Goal: Information Seeking & Learning: Learn about a topic

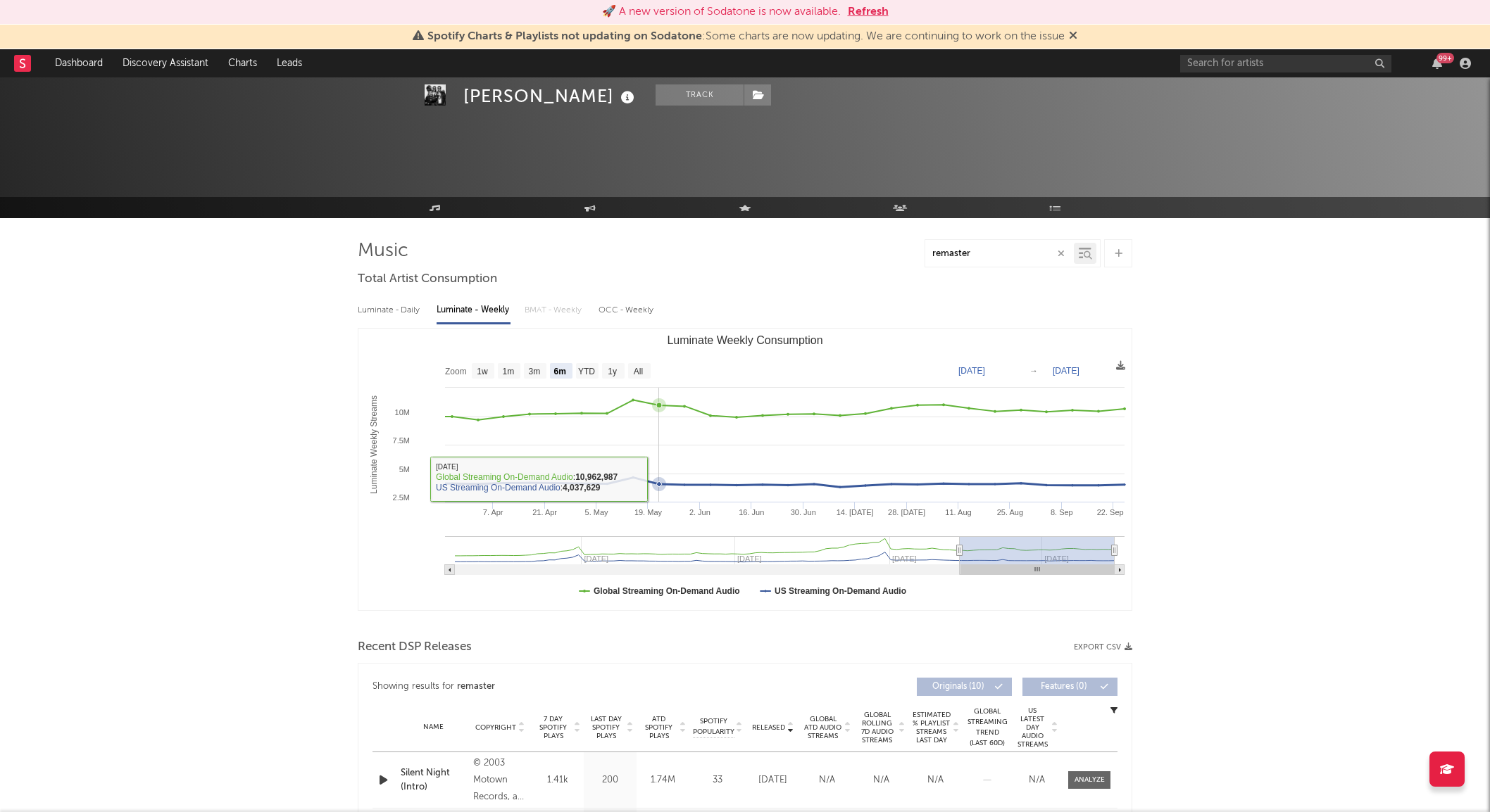
select select "6m"
select select "All"
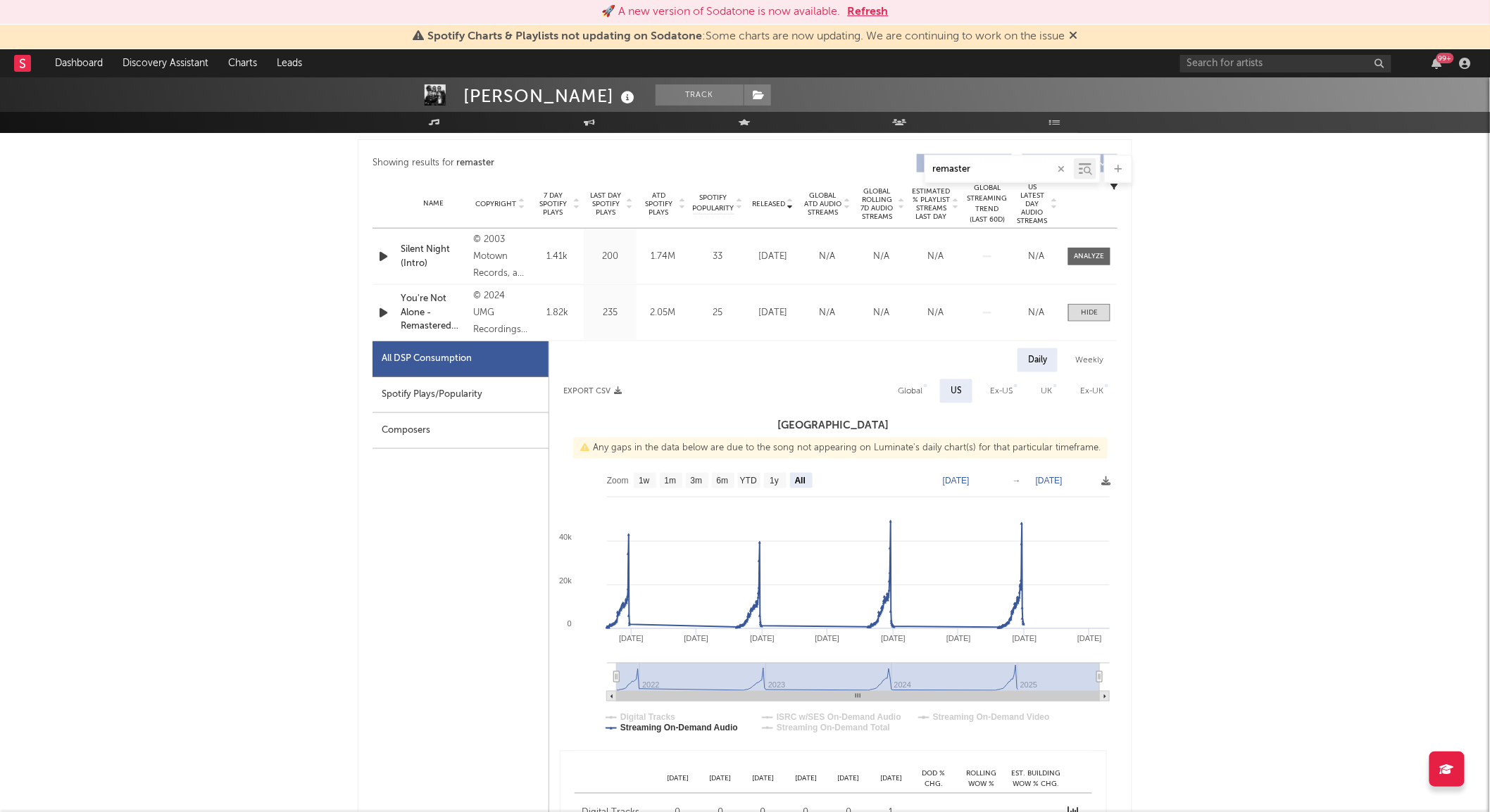
scroll to position [391, 0]
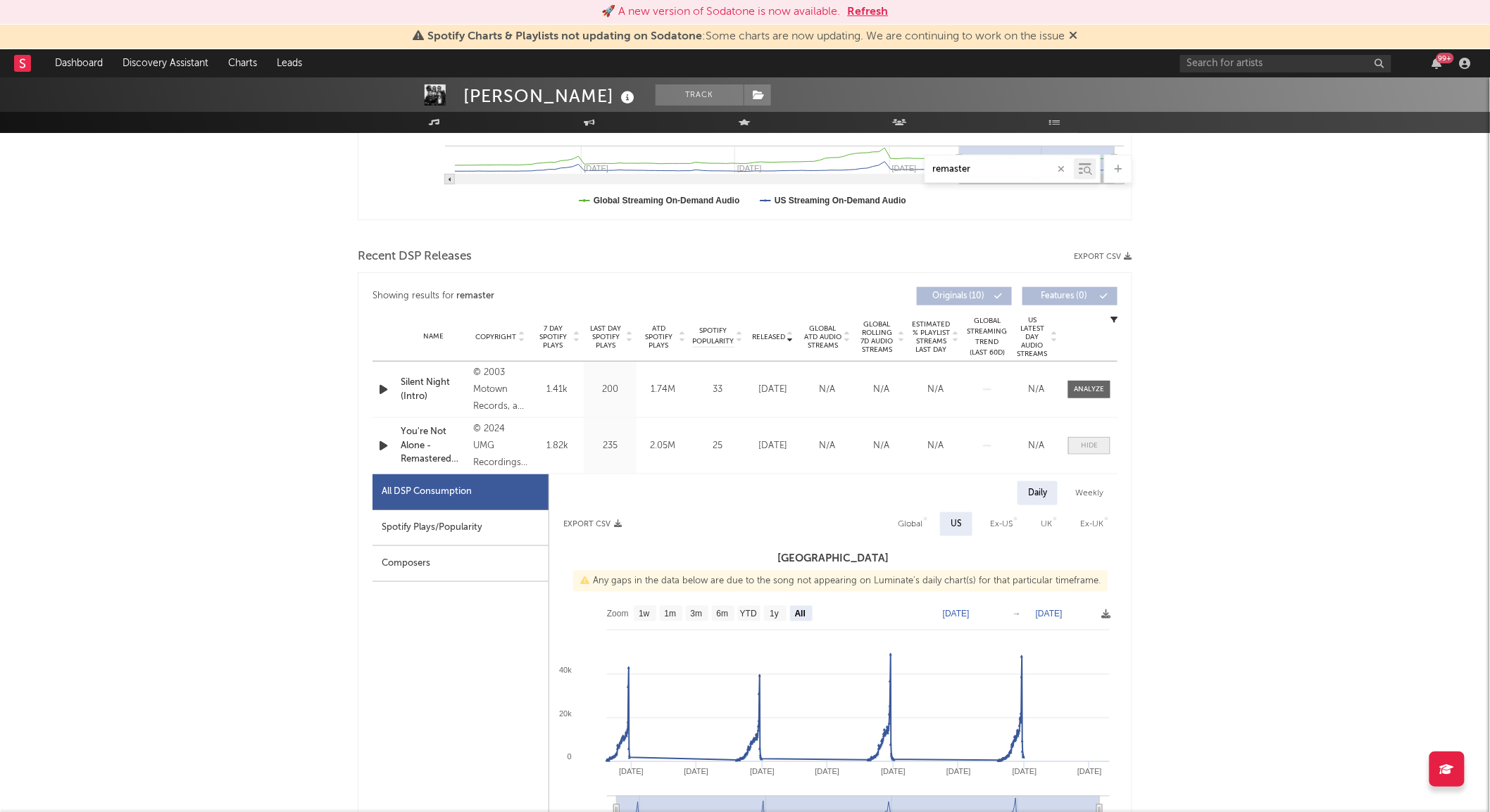
click at [1071, 445] on span at bounding box center [1089, 445] width 42 height 18
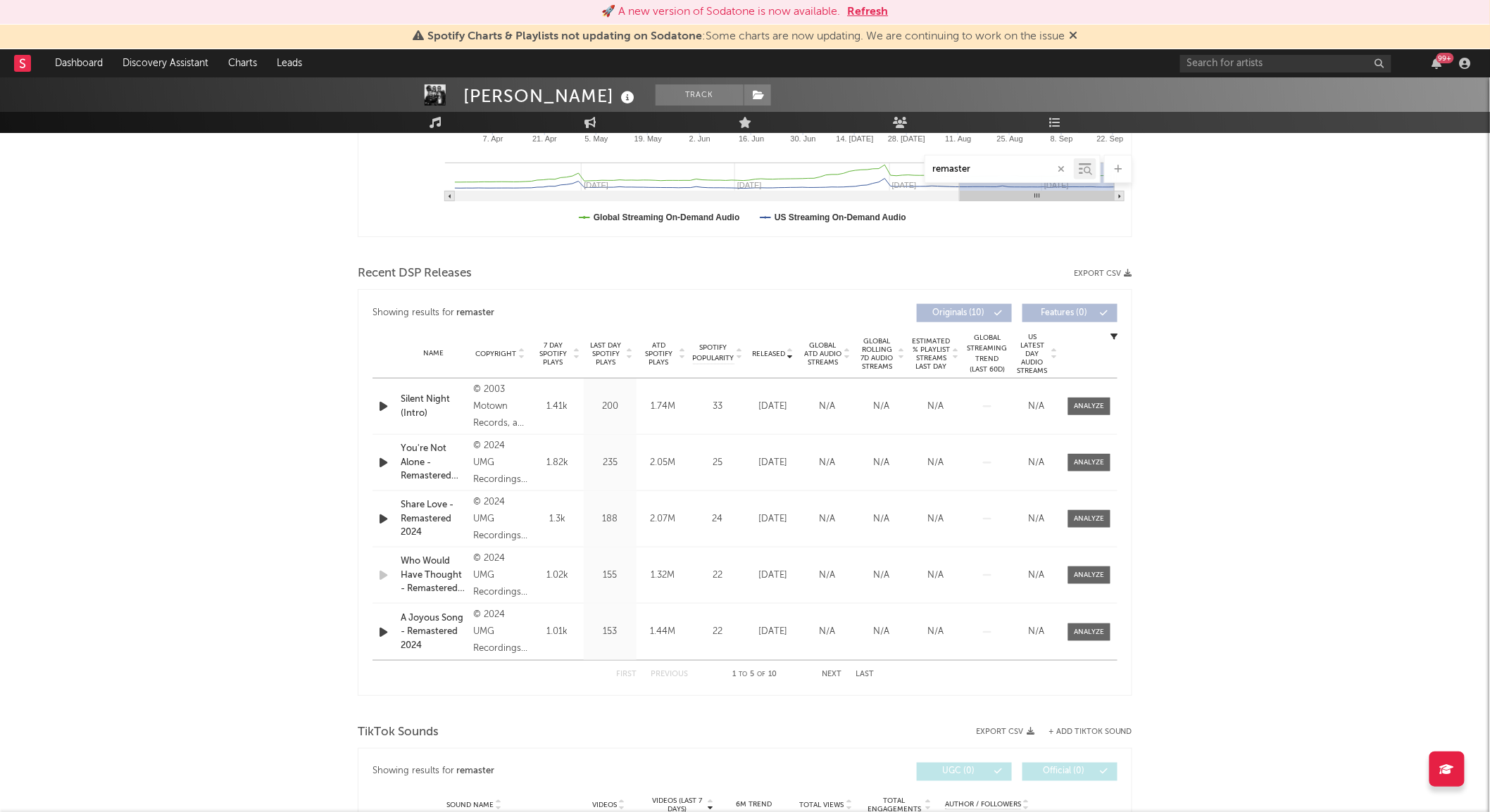
scroll to position [469, 0]
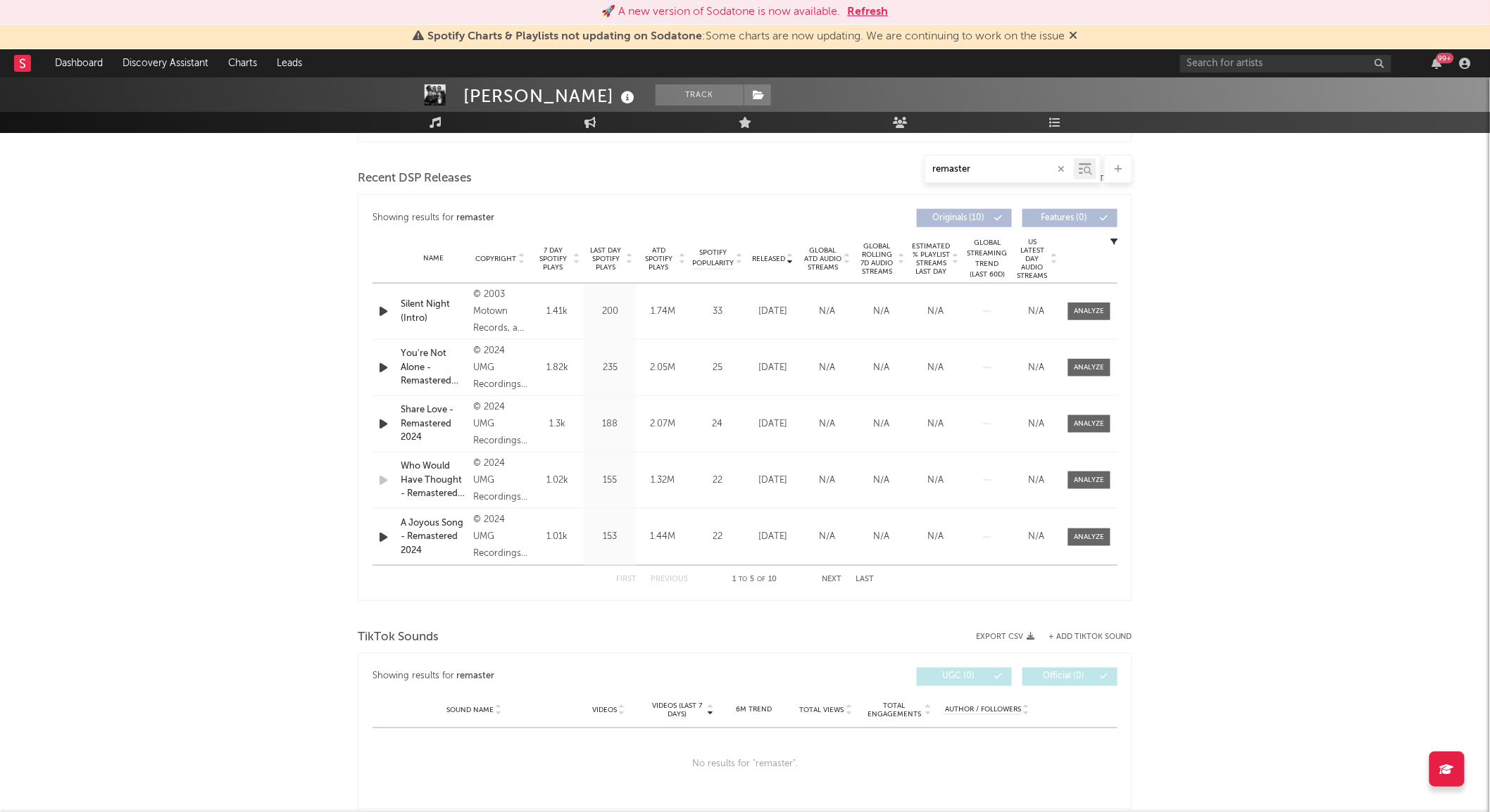
click at [835, 580] on button "Next" at bounding box center [831, 580] width 20 height 8
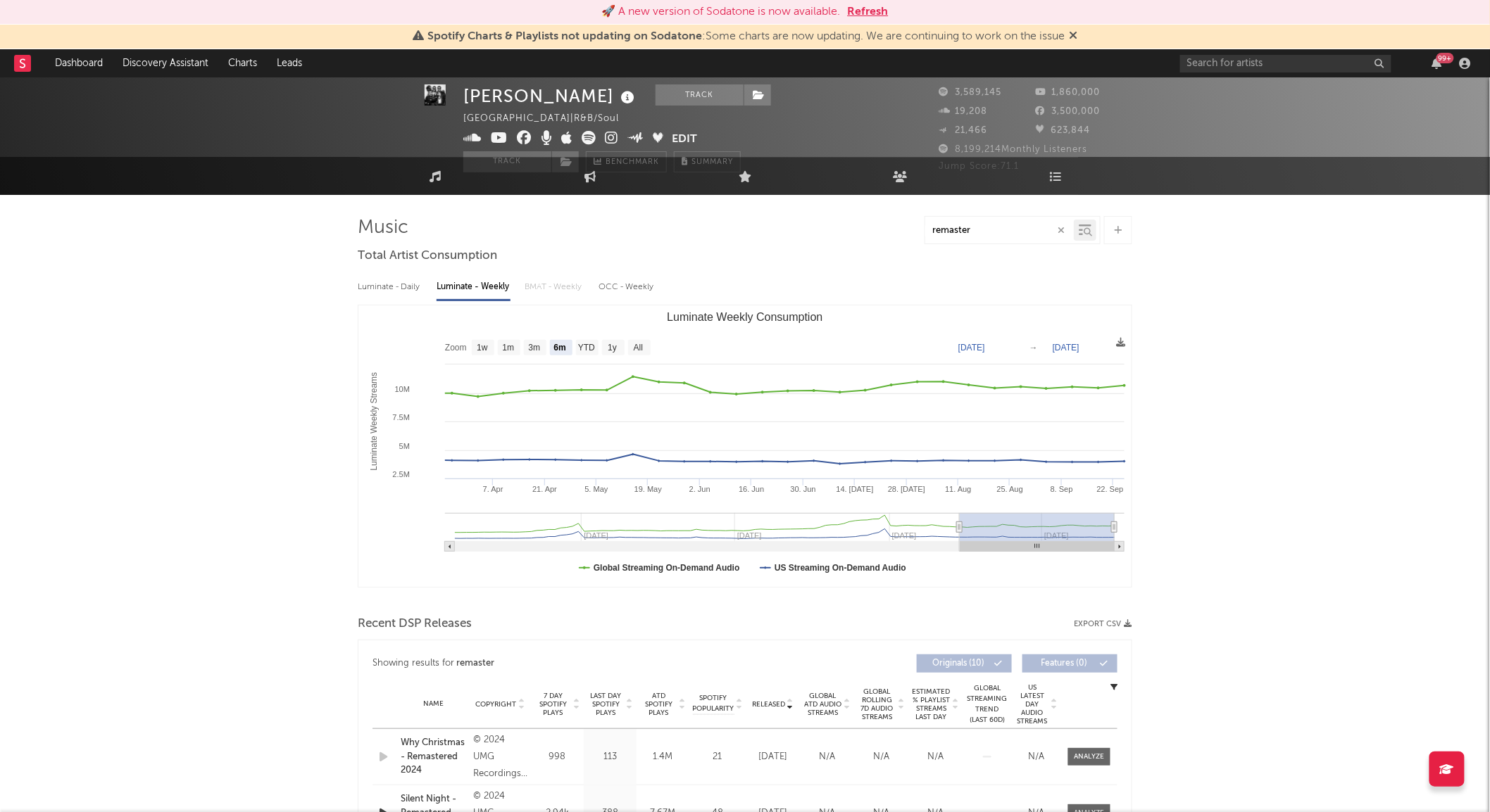
scroll to position [0, 0]
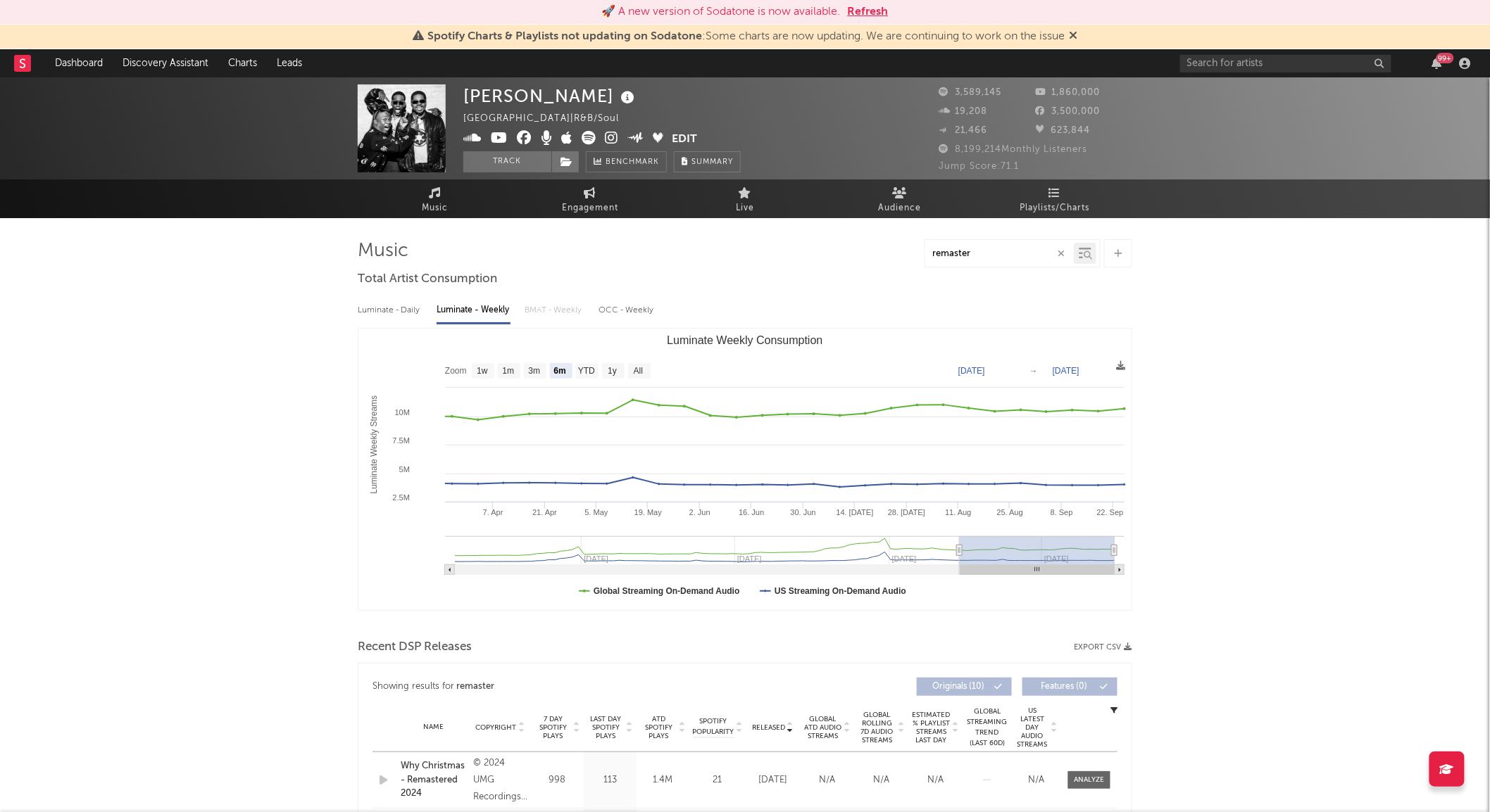
click at [593, 137] on icon at bounding box center [588, 138] width 14 height 14
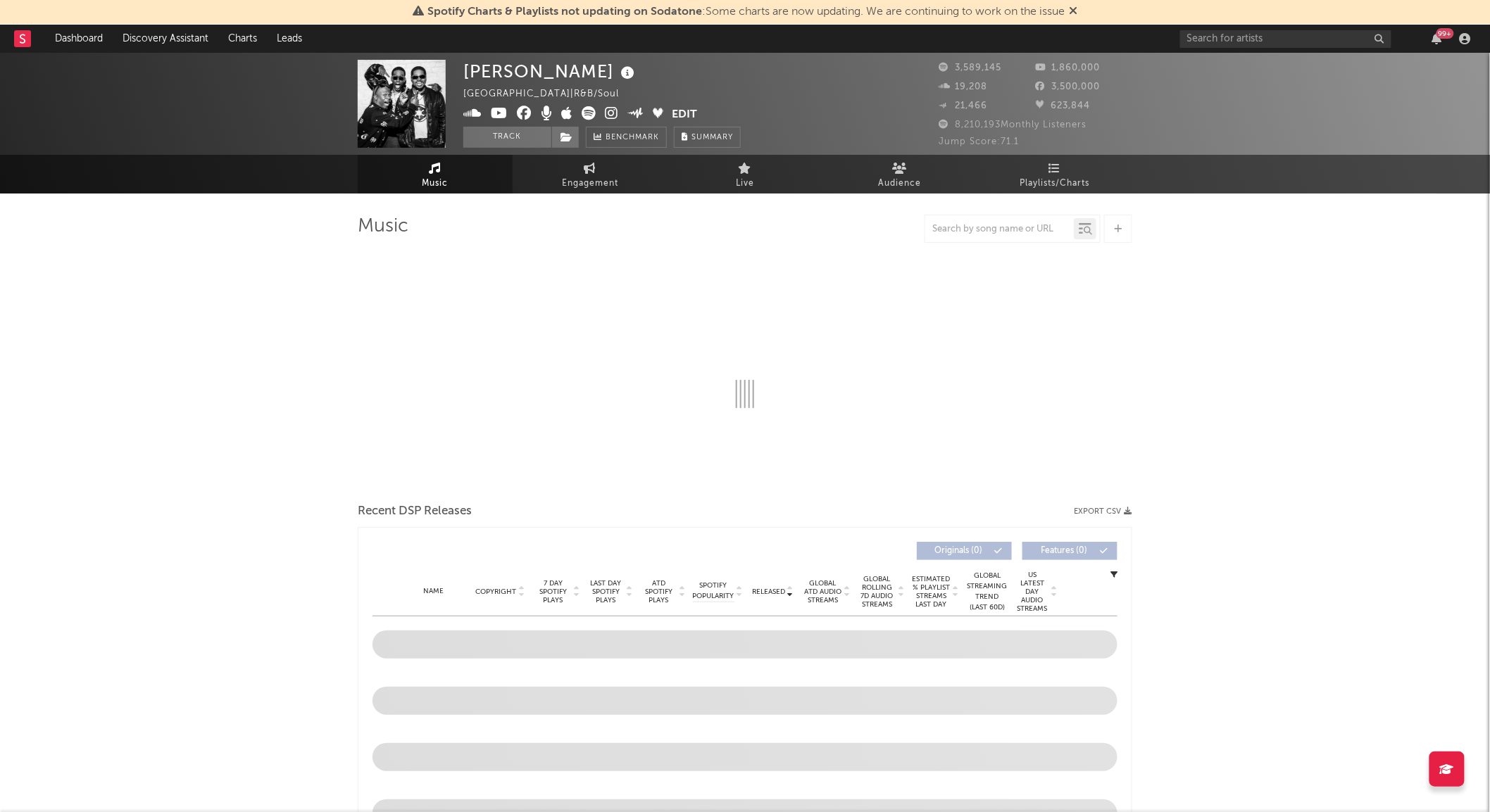
select select "6m"
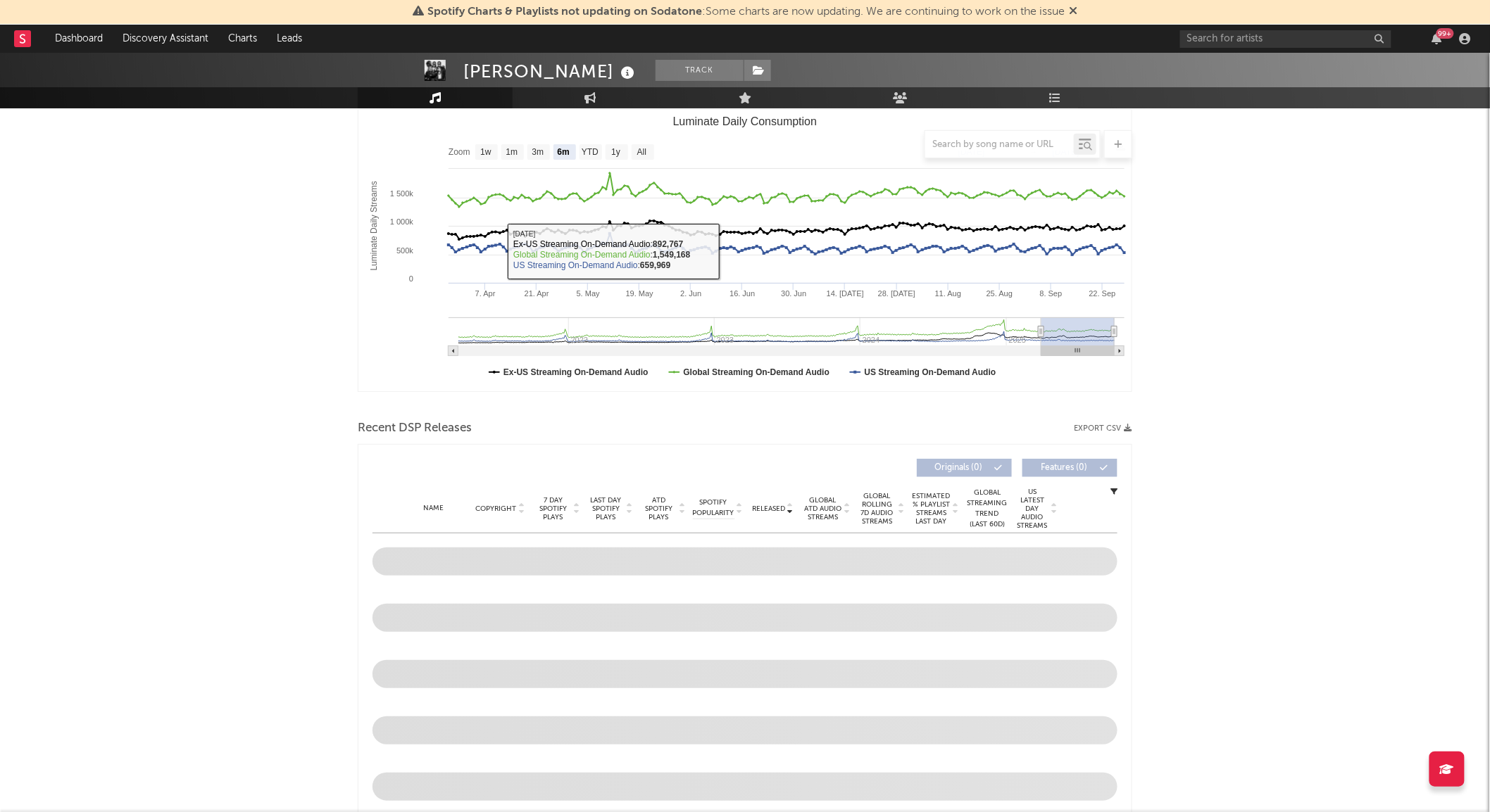
scroll to position [313, 0]
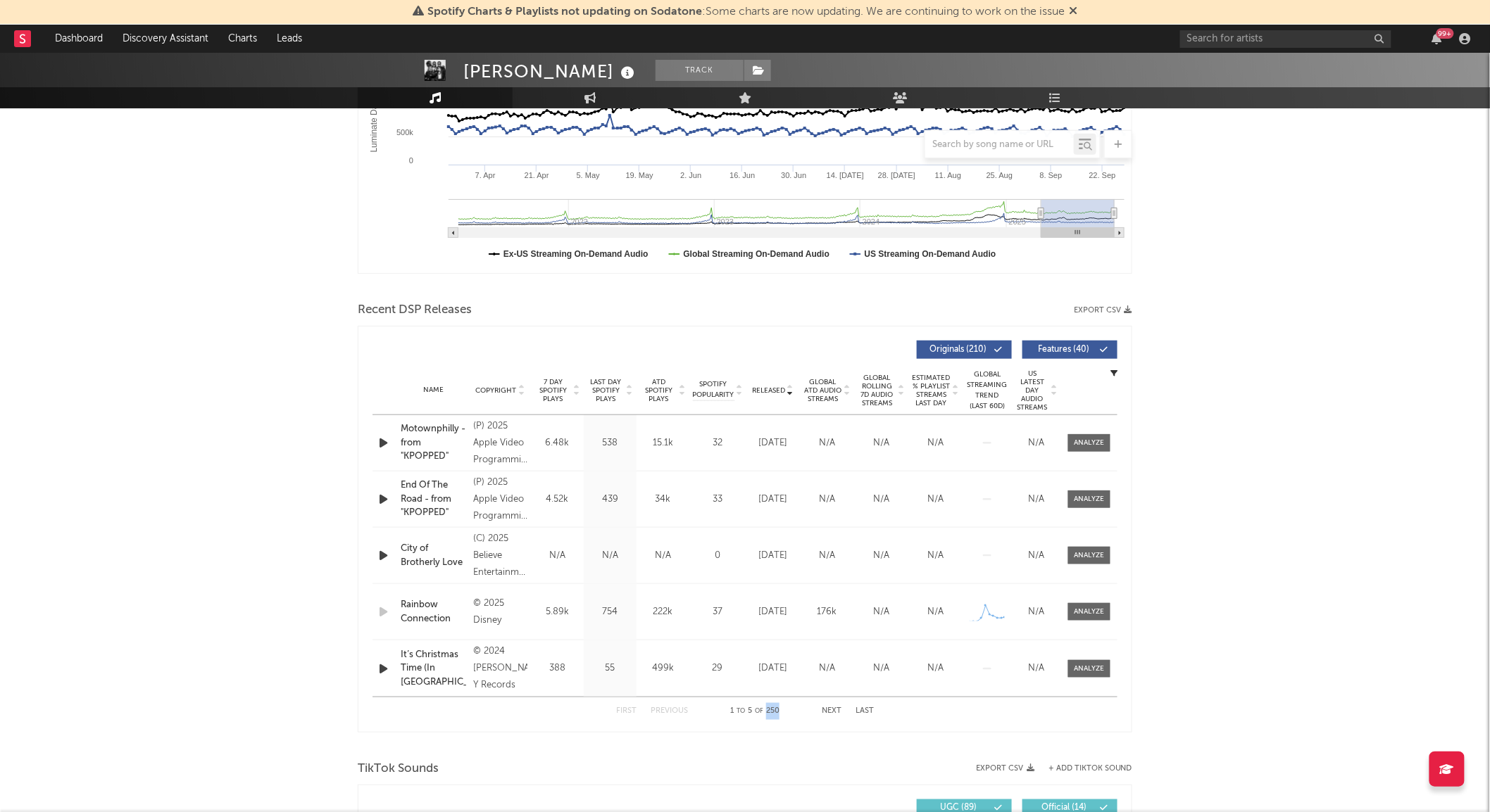
drag, startPoint x: 766, startPoint y: 712, endPoint x: 780, endPoint y: 712, distance: 14.0
click at [780, 712] on div "1 to 5 of 250" at bounding box center [754, 712] width 77 height 17
click at [154, 392] on div "Boyz II Men Track United States | R&B/Soul Edit Track Benchmark Summary 3,589,1…" at bounding box center [745, 804] width 1490 height 2126
click at [879, 385] on span "Global Rolling 7D Audio Streams" at bounding box center [877, 391] width 39 height 34
